Goal: Task Accomplishment & Management: Use online tool/utility

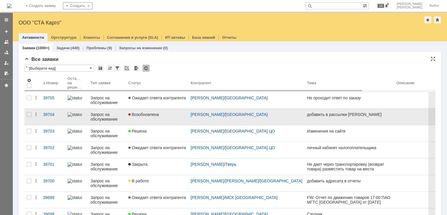
click at [160, 118] on link "Возобновлена" at bounding box center [157, 117] width 62 height 16
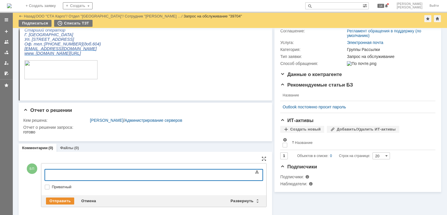
scroll to position [87, 0]
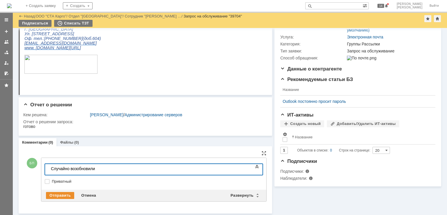
click at [62, 179] on label "Приватный" at bounding box center [157, 181] width 210 height 5
checkbox input "true"
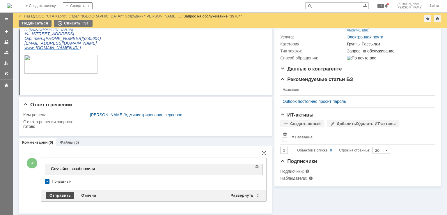
click at [62, 194] on div "Отправить" at bounding box center [60, 195] width 28 height 7
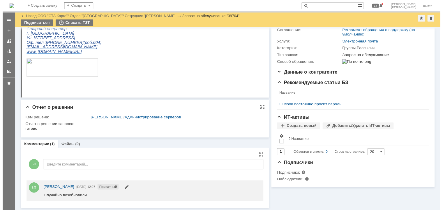
scroll to position [0, 0]
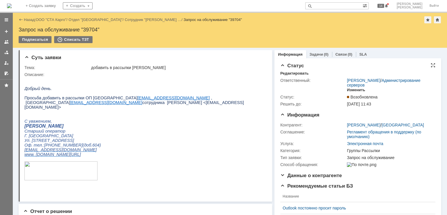
click at [352, 90] on div "Изменить" at bounding box center [356, 90] width 18 height 5
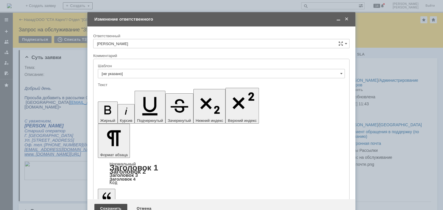
click at [114, 204] on div "Сохранить" at bounding box center [110, 208] width 33 height 9
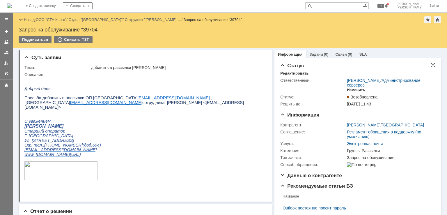
click at [350, 91] on div "Изменить" at bounding box center [356, 90] width 18 height 5
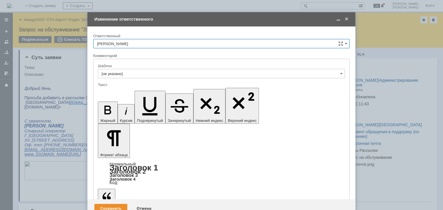
click at [164, 44] on input "[PERSON_NAME]" at bounding box center [221, 43] width 256 height 9
click at [126, 70] on div "[PERSON_NAME]" at bounding box center [221, 73] width 256 height 9
type input "[PERSON_NAME]"
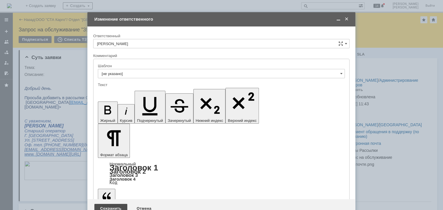
click at [112, 204] on div "Сохранить" at bounding box center [110, 208] width 33 height 9
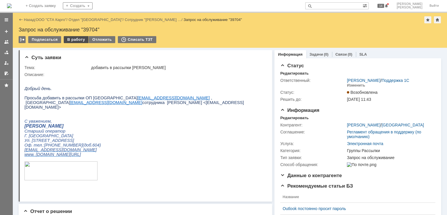
click at [75, 39] on div "В работу" at bounding box center [76, 39] width 25 height 7
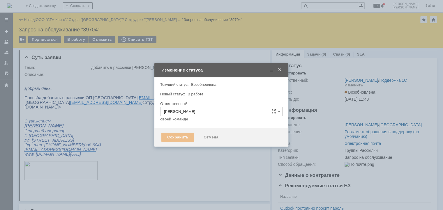
type input "Группы Рассылки"
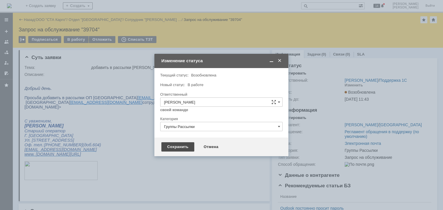
click at [166, 147] on div "Сохранить" at bounding box center [177, 146] width 33 height 9
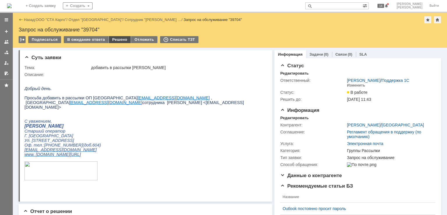
click at [114, 37] on div "Решено" at bounding box center [120, 39] width 22 height 7
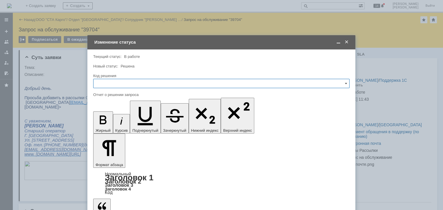
click at [127, 85] on input "text" at bounding box center [221, 83] width 256 height 9
click at [109, 159] on span "Решено" at bounding box center [221, 161] width 249 height 5
type input "Решено"
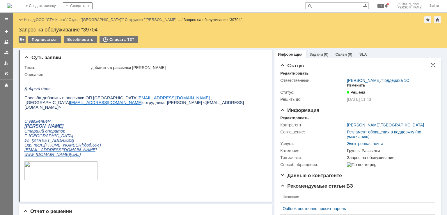
click at [351, 84] on div "Изменить" at bounding box center [356, 85] width 18 height 5
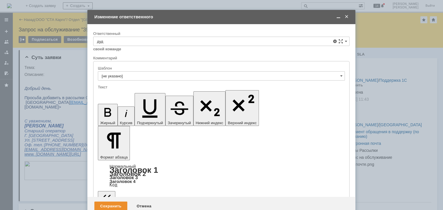
click at [134, 80] on div "[PERSON_NAME]" at bounding box center [221, 83] width 256 height 9
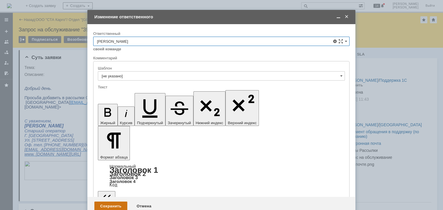
type input "[PERSON_NAME]"
click at [116, 202] on div "Сохранить" at bounding box center [110, 206] width 33 height 9
